Goal: Transaction & Acquisition: Purchase product/service

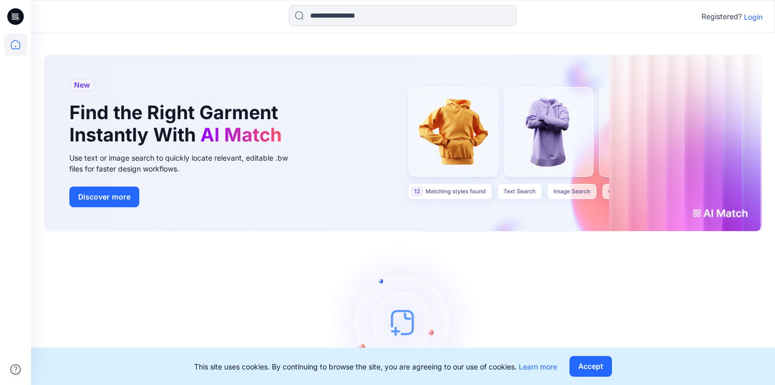
click at [751, 20] on p "Login" at bounding box center [753, 16] width 19 height 11
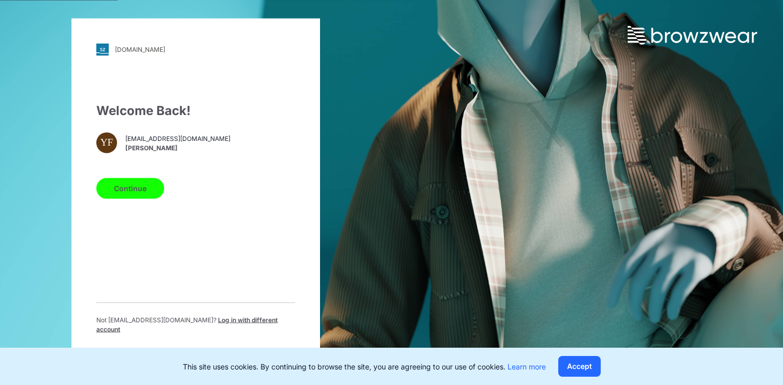
click at [143, 192] on button "Continue" at bounding box center [130, 188] width 68 height 21
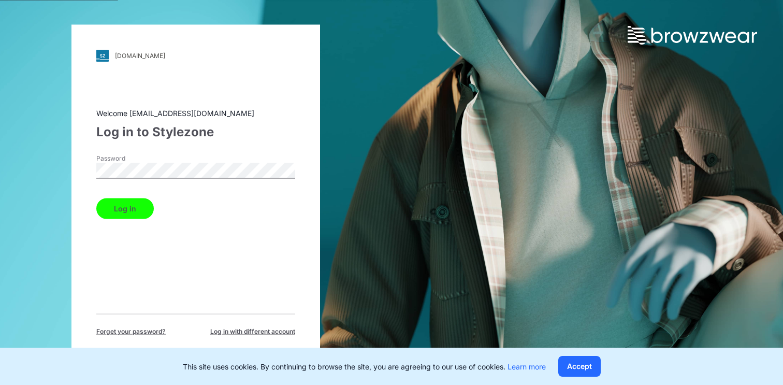
click at [148, 223] on div "Welcome [EMAIL_ADDRESS][DOMAIN_NAME] Log in to Stylezone Password Log in Forget…" at bounding box center [195, 221] width 199 height 228
click at [143, 216] on button "Log in" at bounding box center [124, 208] width 57 height 21
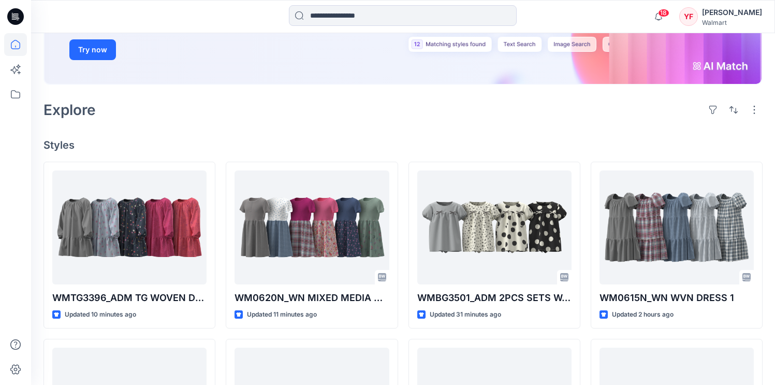
scroll to position [192, 0]
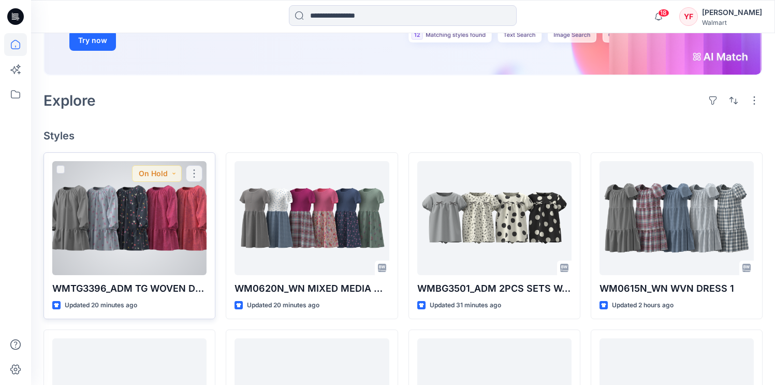
click at [171, 224] on div at bounding box center [129, 218] width 154 height 114
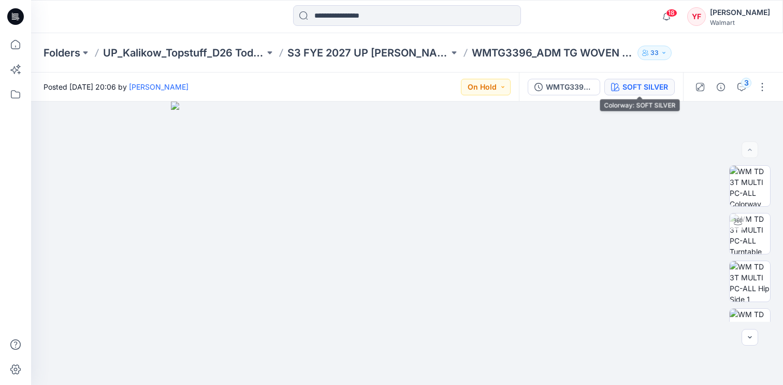
click at [642, 83] on div "SOFT SILVER" at bounding box center [645, 86] width 46 height 11
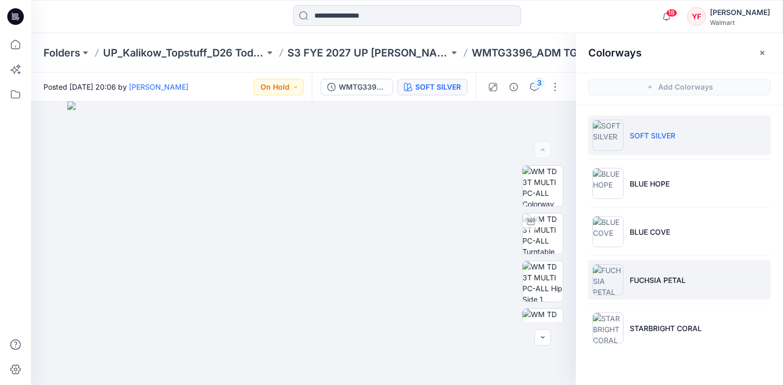
click at [672, 274] on p "FUCHSIA PETAL" at bounding box center [658, 279] width 56 height 11
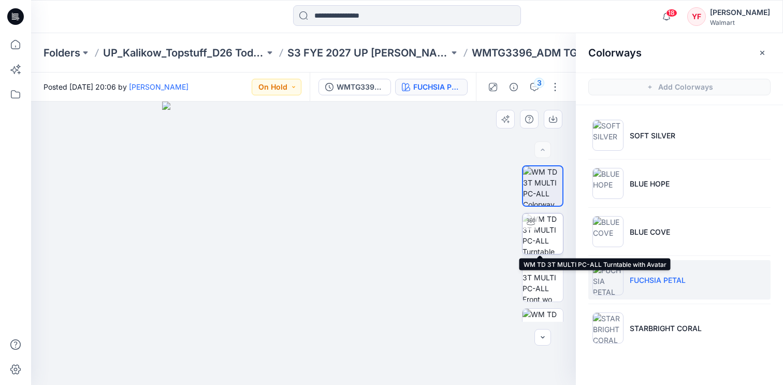
click at [547, 240] on img at bounding box center [542, 233] width 40 height 40
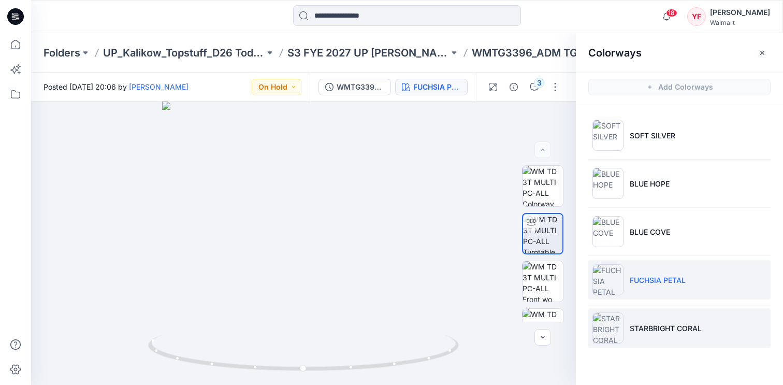
click at [680, 326] on p "STARBRIGHT CORAL" at bounding box center [666, 328] width 72 height 11
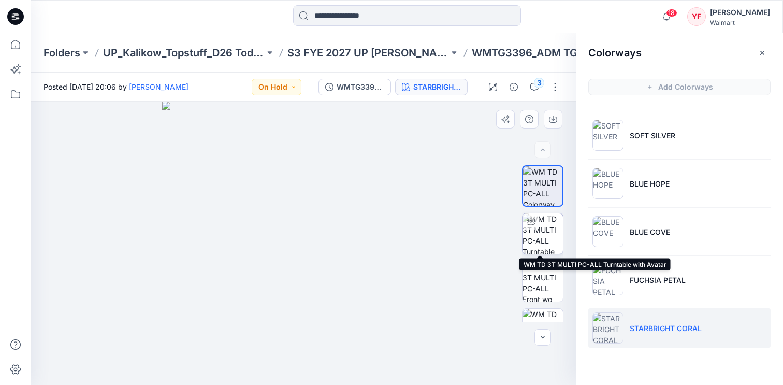
click at [535, 227] on img at bounding box center [542, 233] width 40 height 40
